Goal: Transaction & Acquisition: Purchase product/service

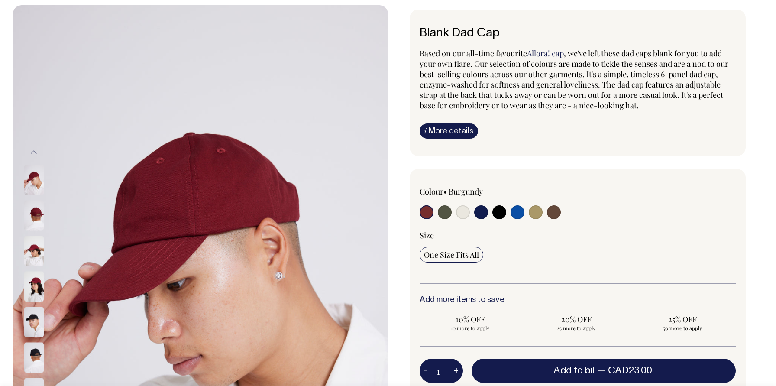
scroll to position [53, 0]
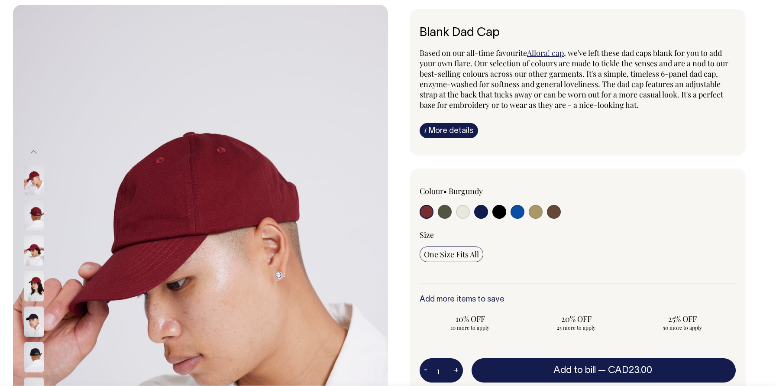
click at [34, 212] on img at bounding box center [33, 215] width 19 height 30
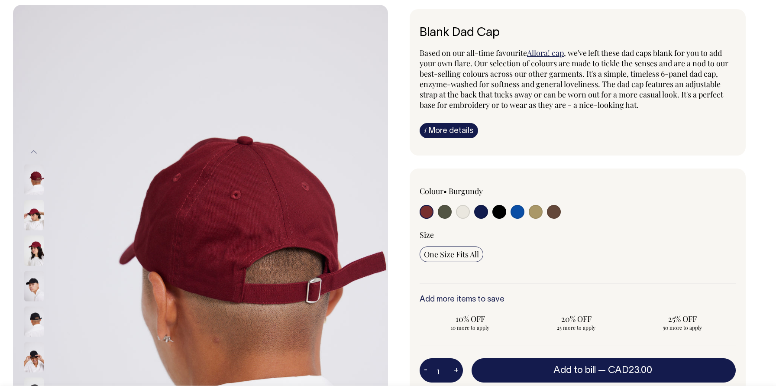
click at [37, 243] on img at bounding box center [33, 251] width 19 height 30
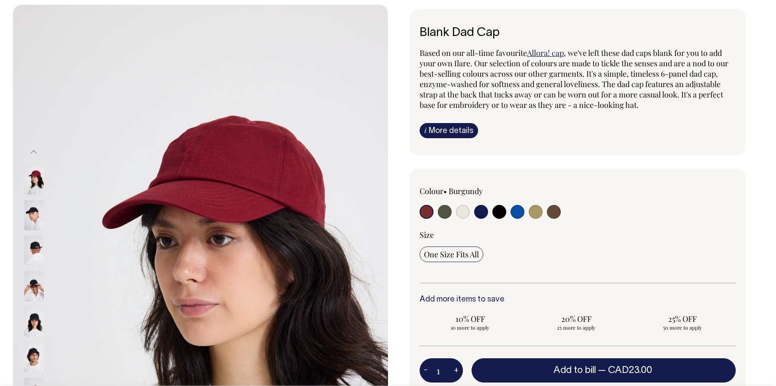
click at [39, 182] on img at bounding box center [33, 180] width 19 height 30
click at [35, 178] on img at bounding box center [33, 180] width 19 height 30
click at [34, 148] on button "Previous" at bounding box center [33, 152] width 13 height 19
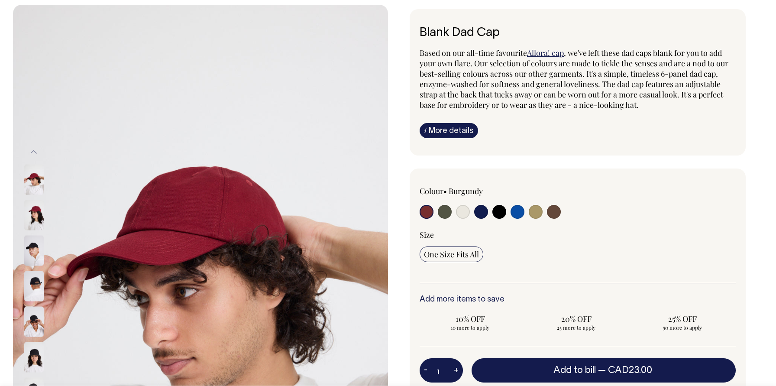
click at [36, 182] on img at bounding box center [33, 180] width 19 height 30
click at [30, 289] on img at bounding box center [33, 286] width 19 height 30
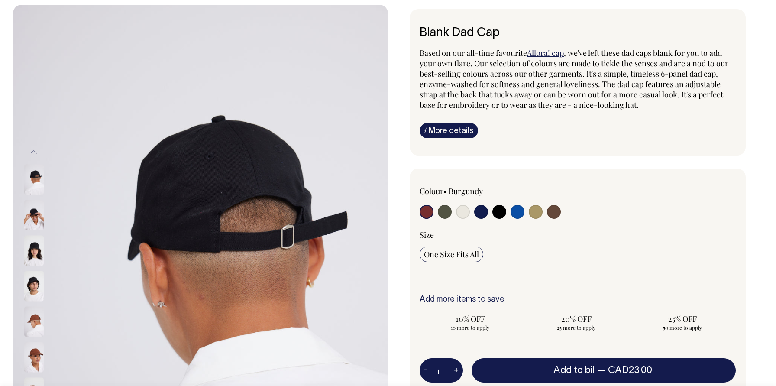
click at [32, 275] on img at bounding box center [33, 286] width 19 height 30
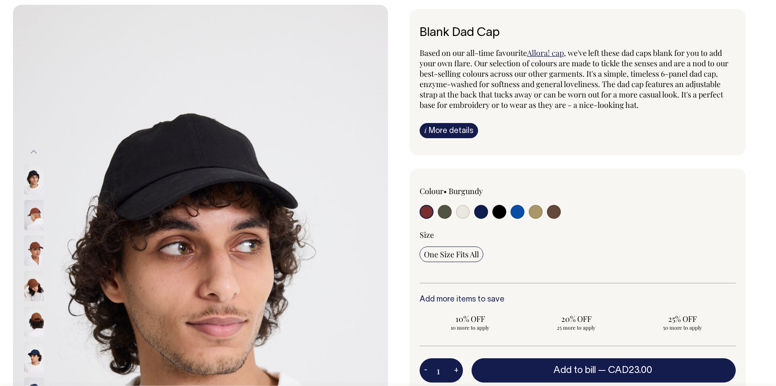
click at [426, 216] on input "radio" at bounding box center [427, 212] width 14 height 14
click at [443, 214] on input "radio" at bounding box center [445, 212] width 14 height 14
radio input "true"
select select "Olive"
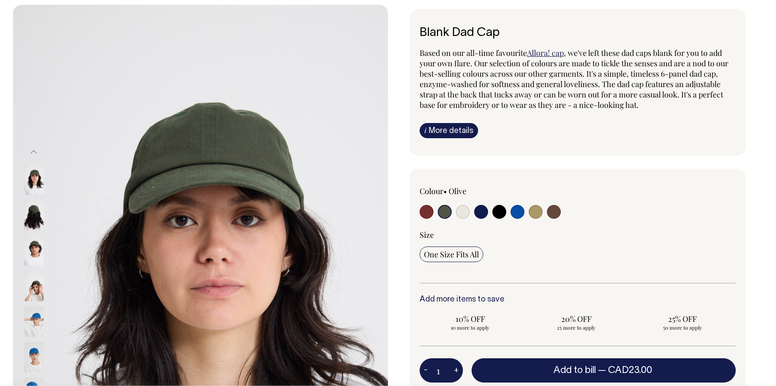
click at [465, 212] on input "radio" at bounding box center [463, 212] width 14 height 14
radio input "true"
select select "Natural"
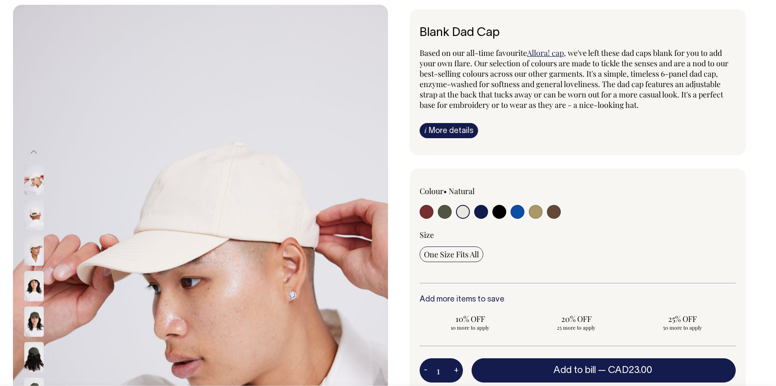
click at [480, 212] on input "radio" at bounding box center [481, 212] width 14 height 14
radio input "true"
select select "Dark Navy"
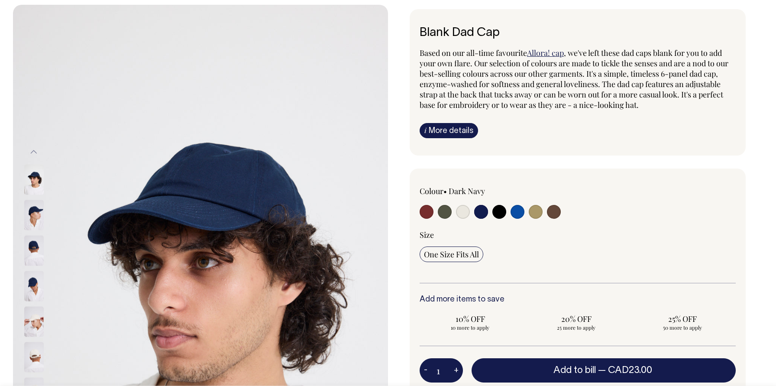
click at [504, 214] on input "radio" at bounding box center [500, 212] width 14 height 14
radio input "true"
select select "Black"
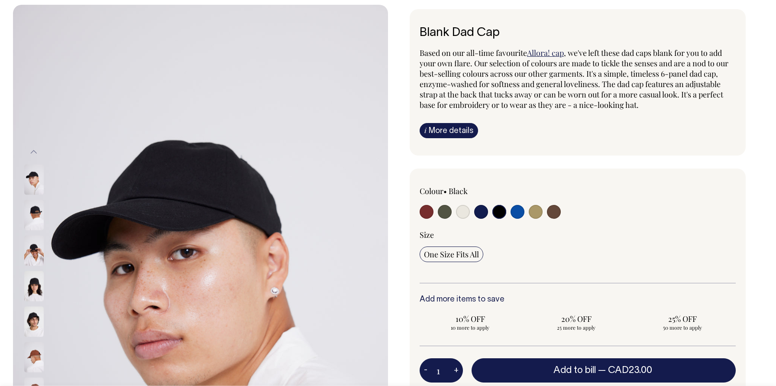
click at [519, 212] on input "radio" at bounding box center [518, 212] width 14 height 14
radio input "true"
select select "Worker Blue"
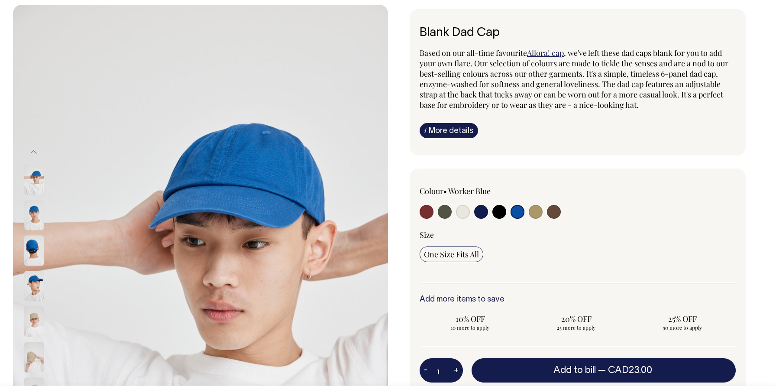
click at [541, 211] on input "radio" at bounding box center [536, 212] width 14 height 14
radio input "true"
select select "Washed Khaki"
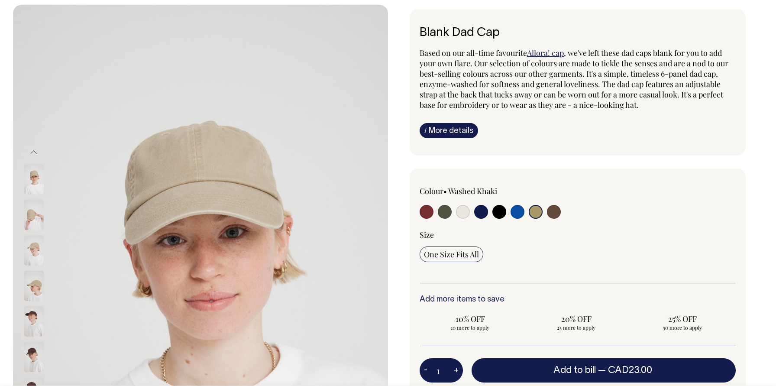
click at [552, 211] on input "radio" at bounding box center [554, 212] width 14 height 14
radio input "true"
select select "Espresso"
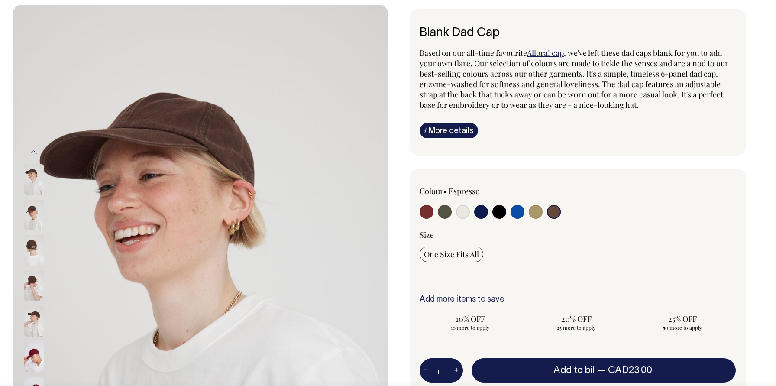
click at [498, 215] on input "radio" at bounding box center [500, 212] width 14 height 14
radio input "true"
select select "Black"
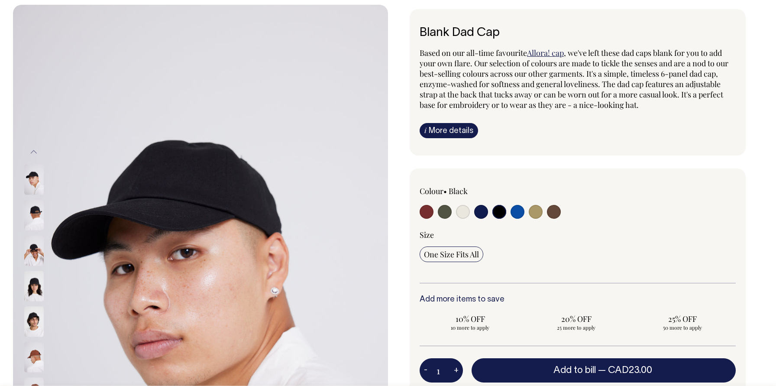
click at [484, 214] on input "radio" at bounding box center [481, 212] width 14 height 14
radio input "true"
select select "Dark Navy"
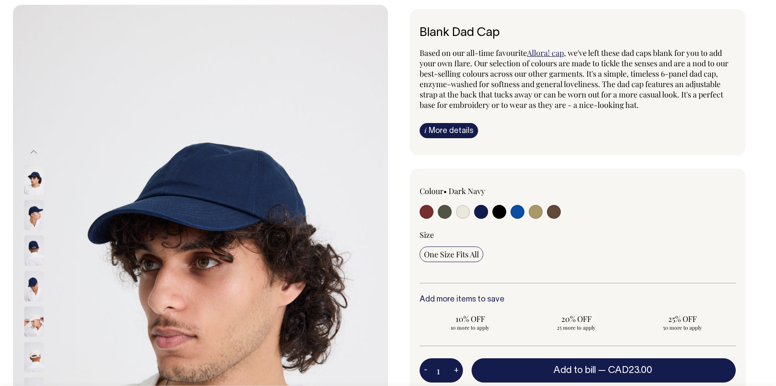
click at [33, 221] on img at bounding box center [33, 215] width 19 height 30
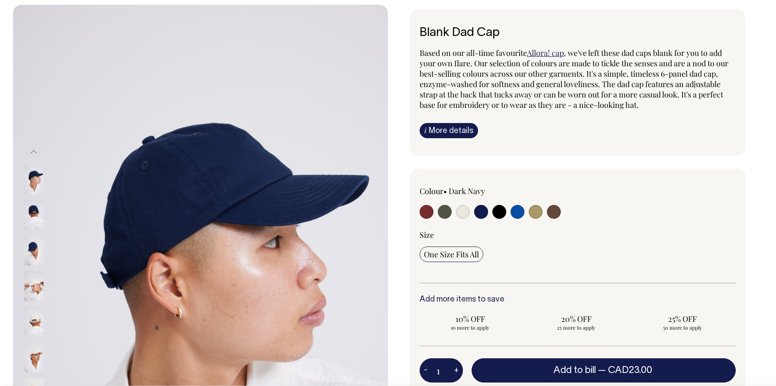
click at [34, 221] on img at bounding box center [33, 215] width 19 height 30
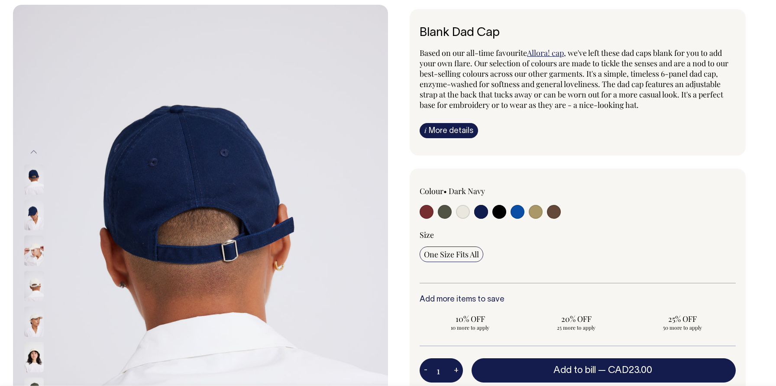
click at [33, 219] on img at bounding box center [33, 215] width 19 height 30
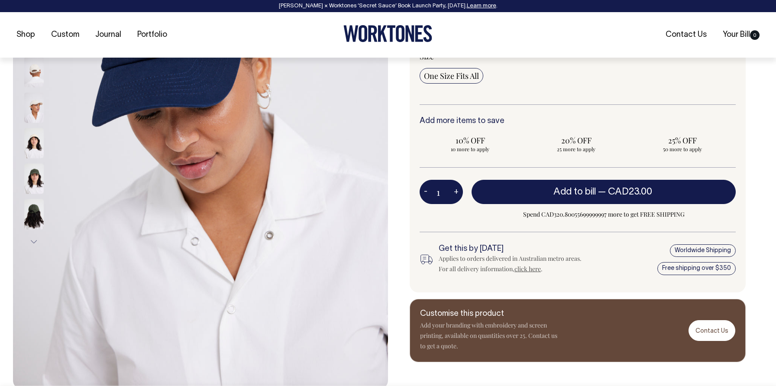
scroll to position [232, 0]
